Goal: Task Accomplishment & Management: Manage account settings

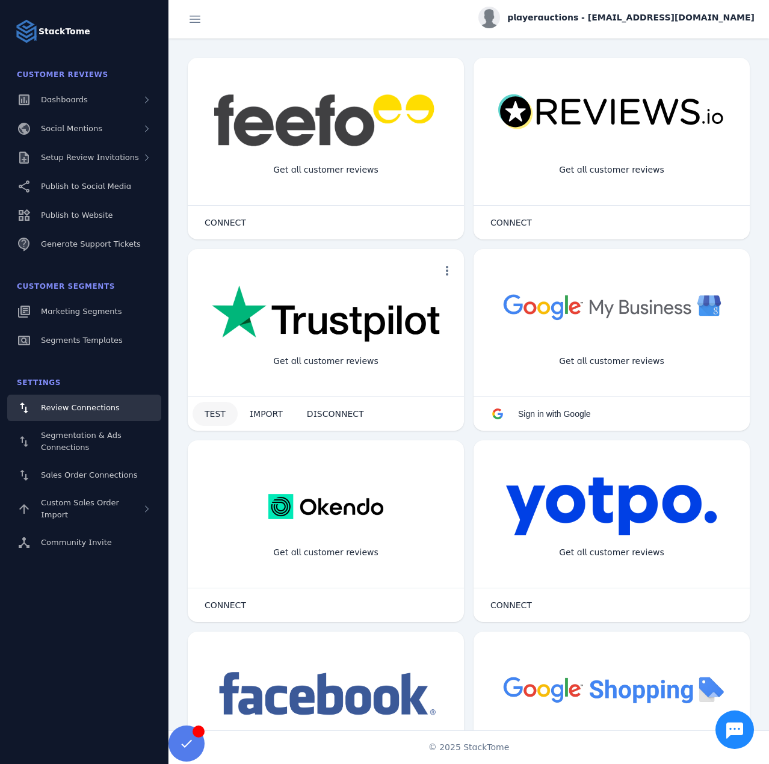
click at [211, 406] on span at bounding box center [215, 414] width 45 height 29
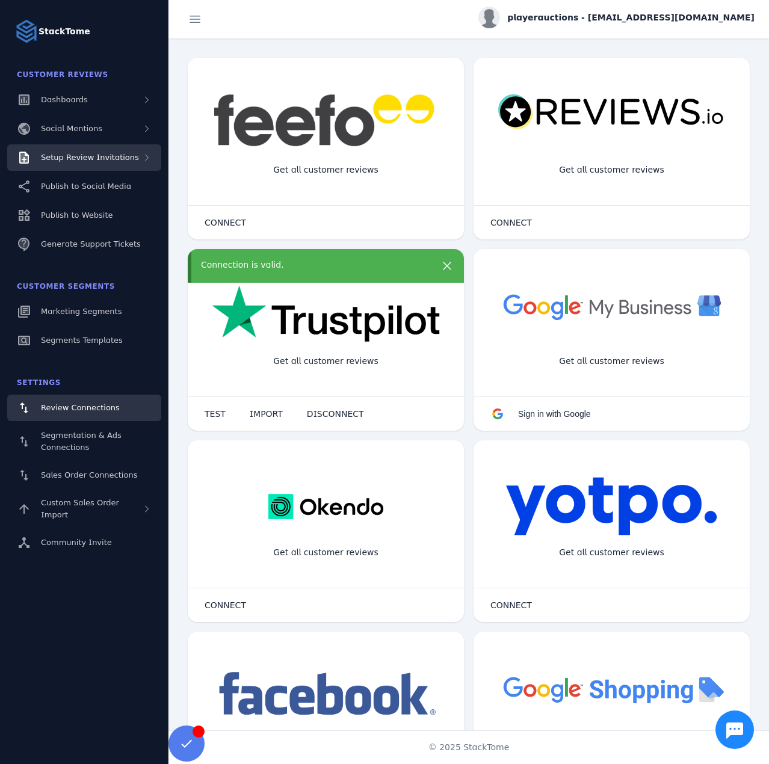
click at [113, 160] on span "Setup Review Invitations" at bounding box center [90, 157] width 98 height 9
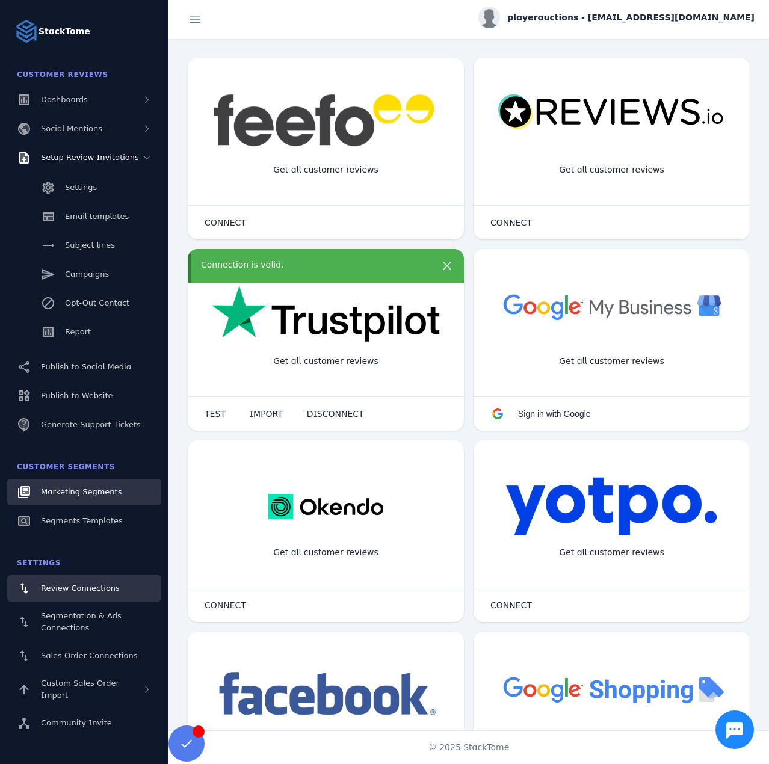
click at [91, 497] on div "Marketing Segments" at bounding box center [81, 492] width 81 height 12
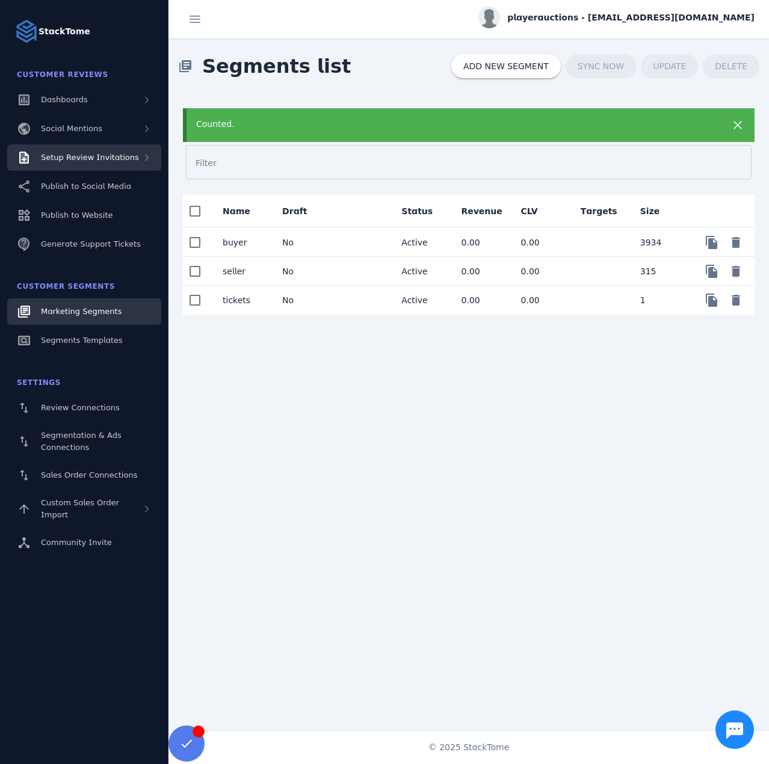
click at [122, 150] on div "Setup Review Invitations" at bounding box center [84, 157] width 154 height 26
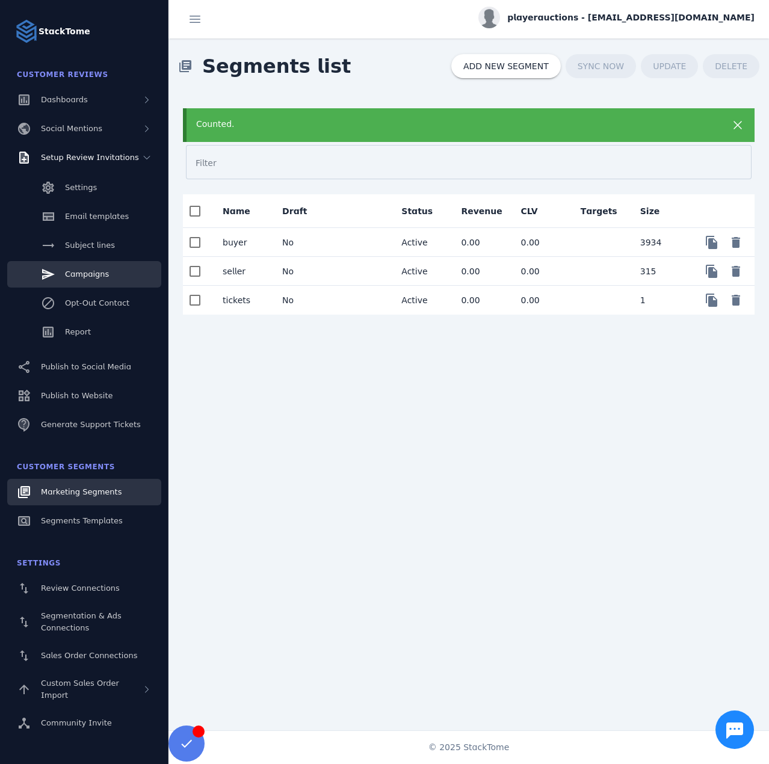
click at [95, 283] on link "Campaigns" at bounding box center [84, 274] width 154 height 26
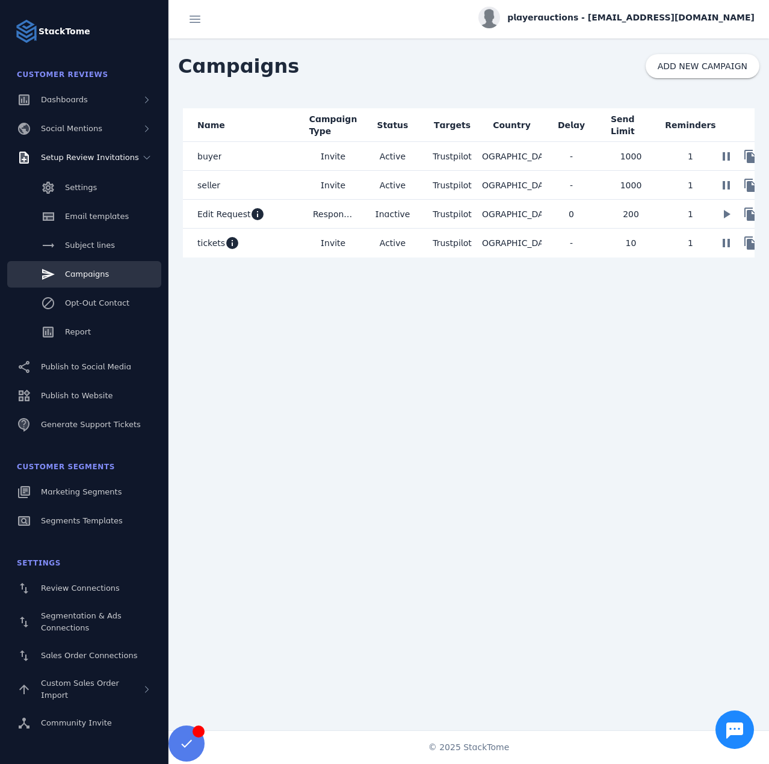
click at [265, 246] on mat-cell "tickets info" at bounding box center [243, 243] width 120 height 29
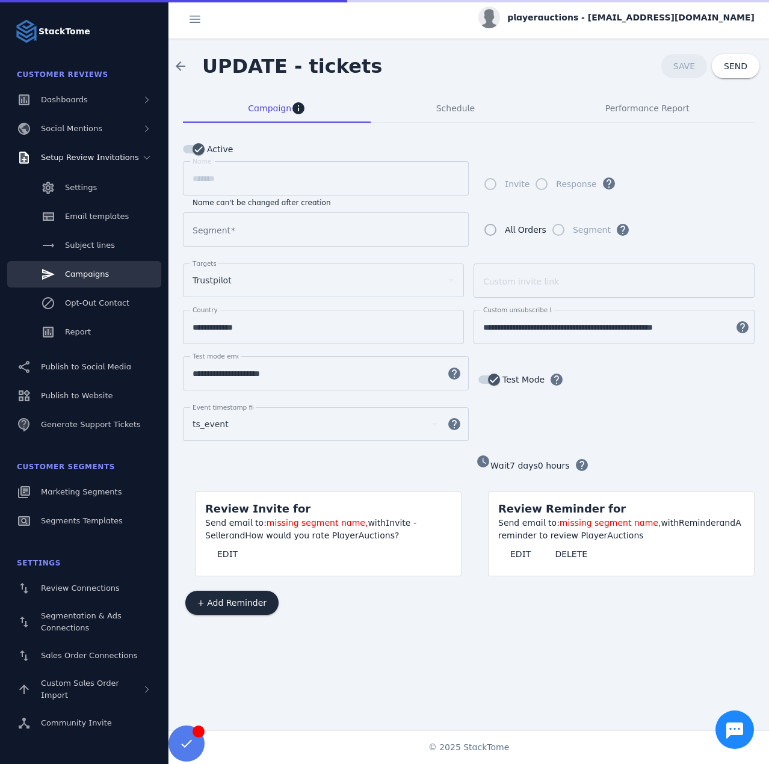
type input "*******"
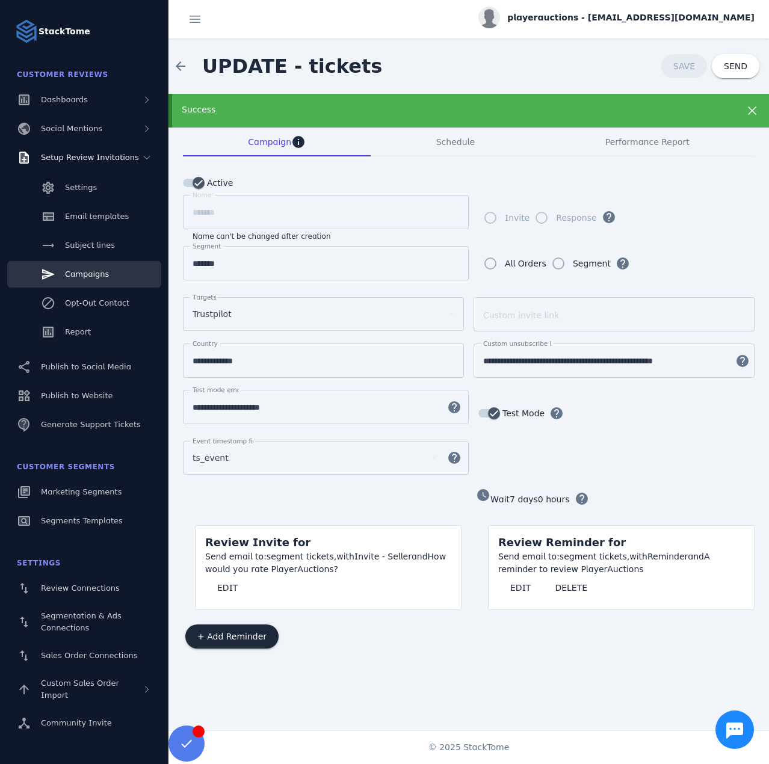
click at [425, 101] on div "Success" at bounding box center [469, 111] width 601 height 34
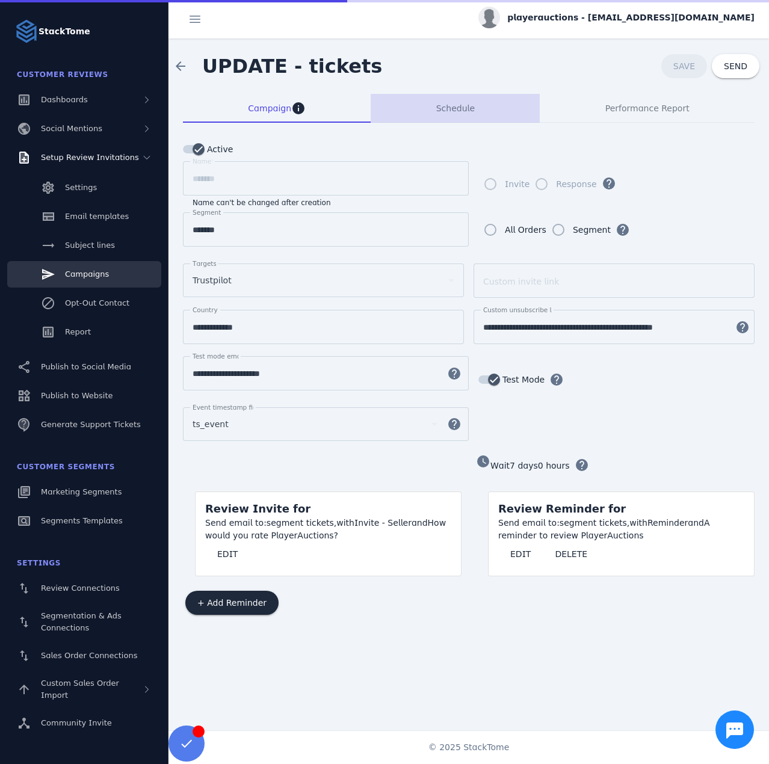
click at [445, 117] on span "Schedule" at bounding box center [455, 108] width 39 height 29
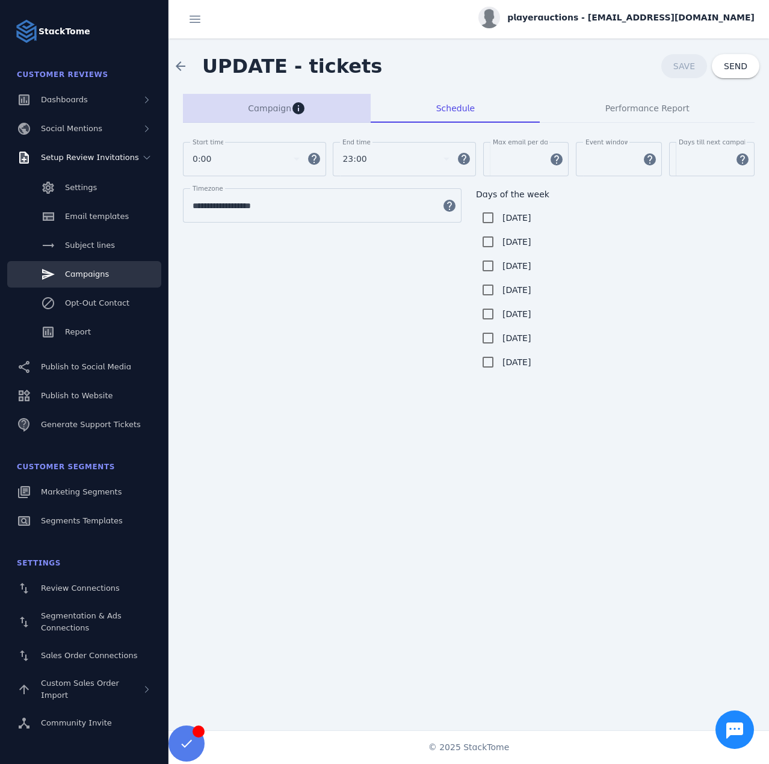
click at [264, 108] on span "Campaign" at bounding box center [269, 108] width 43 height 8
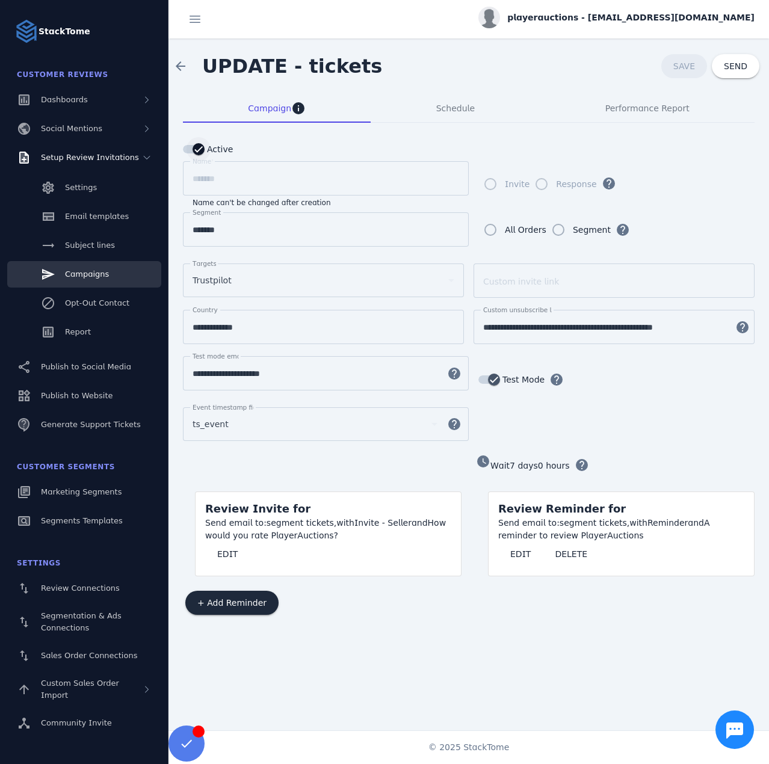
click at [203, 147] on icon "button" at bounding box center [198, 149] width 11 height 11
click at [682, 63] on span "SAVE" at bounding box center [684, 66] width 22 height 10
